Goal: Information Seeking & Learning: Find specific fact

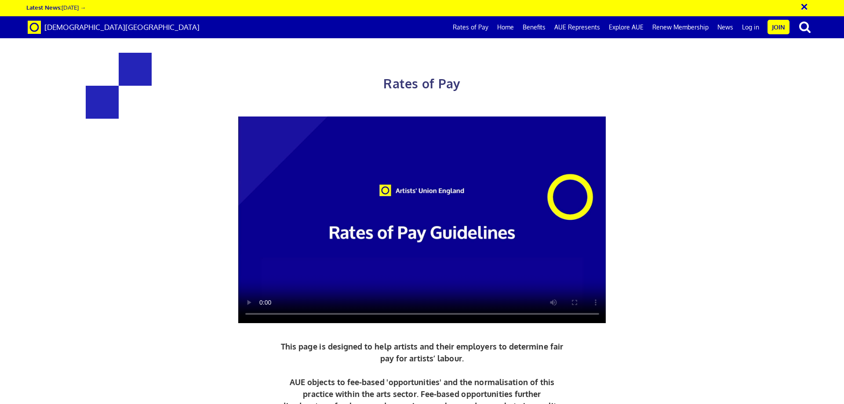
scroll to position [527, 0]
drag, startPoint x: 210, startPoint y: 117, endPoint x: 171, endPoint y: 85, distance: 51.3
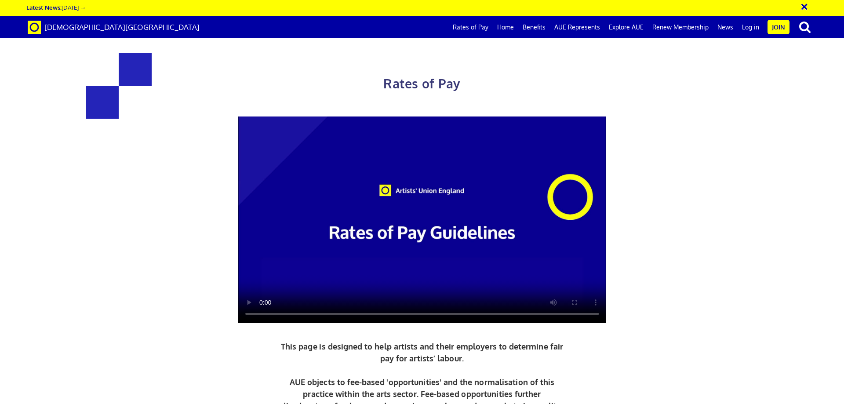
scroll to position [527, 0]
drag, startPoint x: 647, startPoint y: 161, endPoint x: 483, endPoint y: 104, distance: 173.4
drag, startPoint x: 644, startPoint y: 166, endPoint x: 470, endPoint y: 109, distance: 182.6
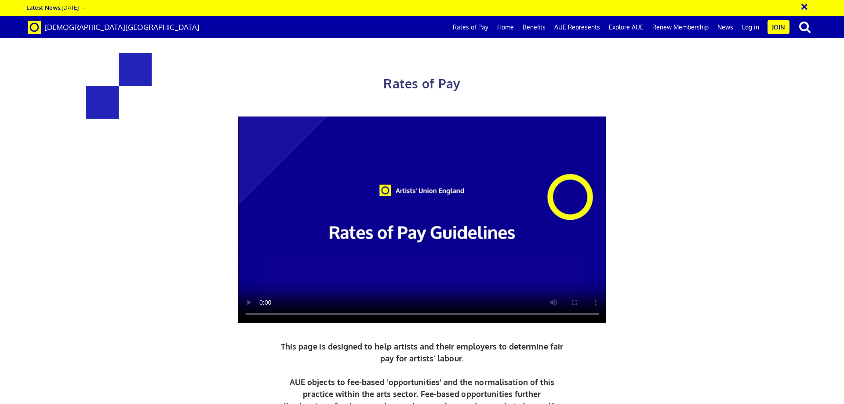
drag, startPoint x: 467, startPoint y: 131, endPoint x: 494, endPoint y: 131, distance: 26.8
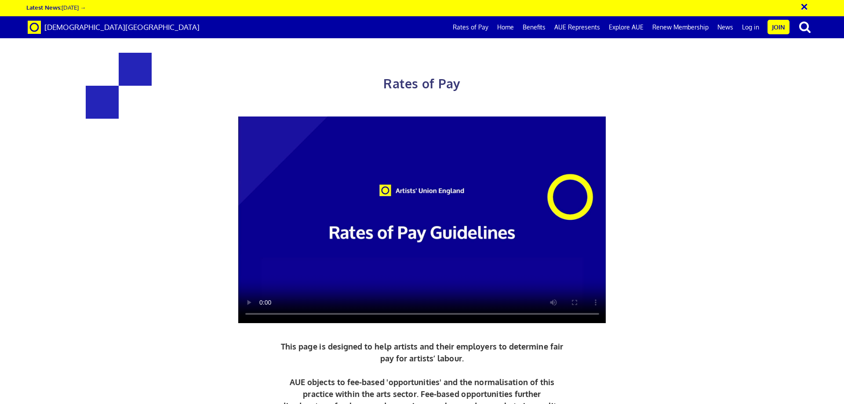
drag, startPoint x: 501, startPoint y: 80, endPoint x: 550, endPoint y: 80, distance: 48.8
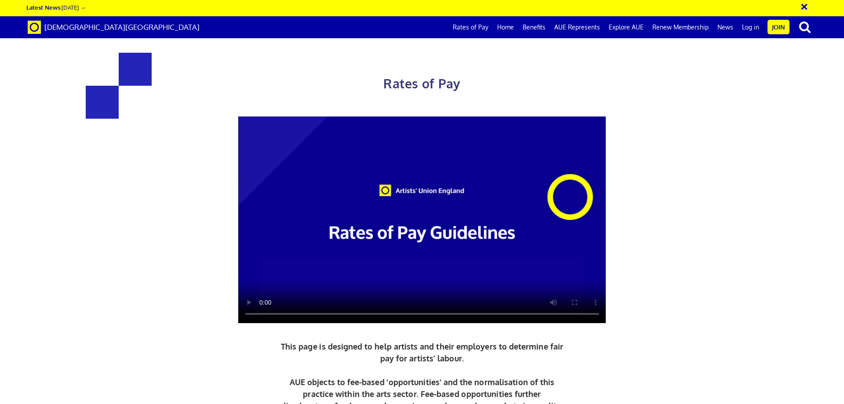
drag, startPoint x: 510, startPoint y: 82, endPoint x: 531, endPoint y: 82, distance: 20.7
drag, startPoint x: 535, startPoint y: 83, endPoint x: 519, endPoint y: 84, distance: 16.4
